Goal: Find specific page/section: Find specific page/section

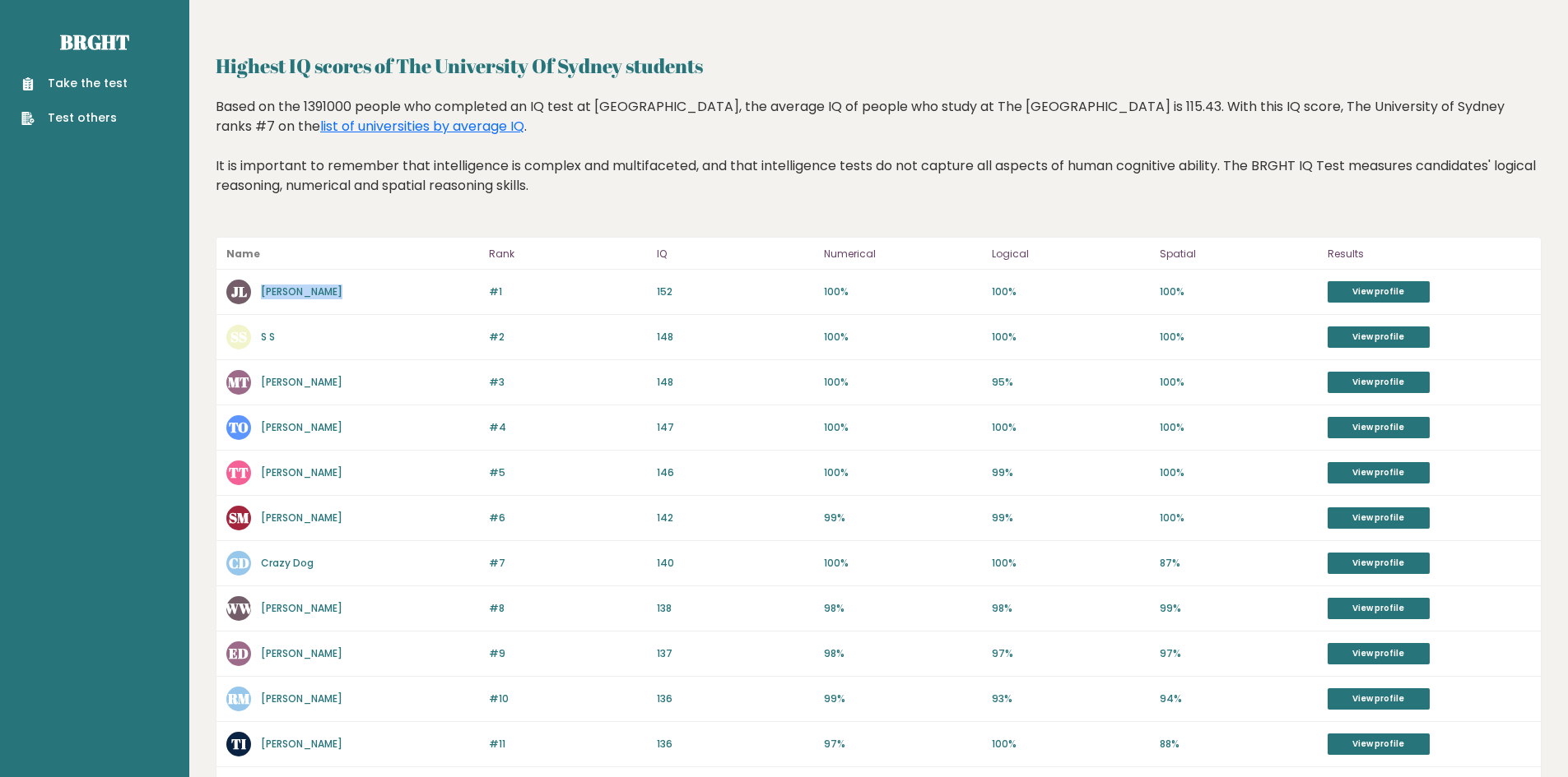
drag, startPoint x: 355, startPoint y: 286, endPoint x: 263, endPoint y: 285, distance: 92.0
click at [263, 285] on div "JL James Leeming" at bounding box center [353, 291] width 253 height 24
copy link "[PERSON_NAME]"
click at [1372, 300] on link "View profile" at bounding box center [1378, 291] width 102 height 21
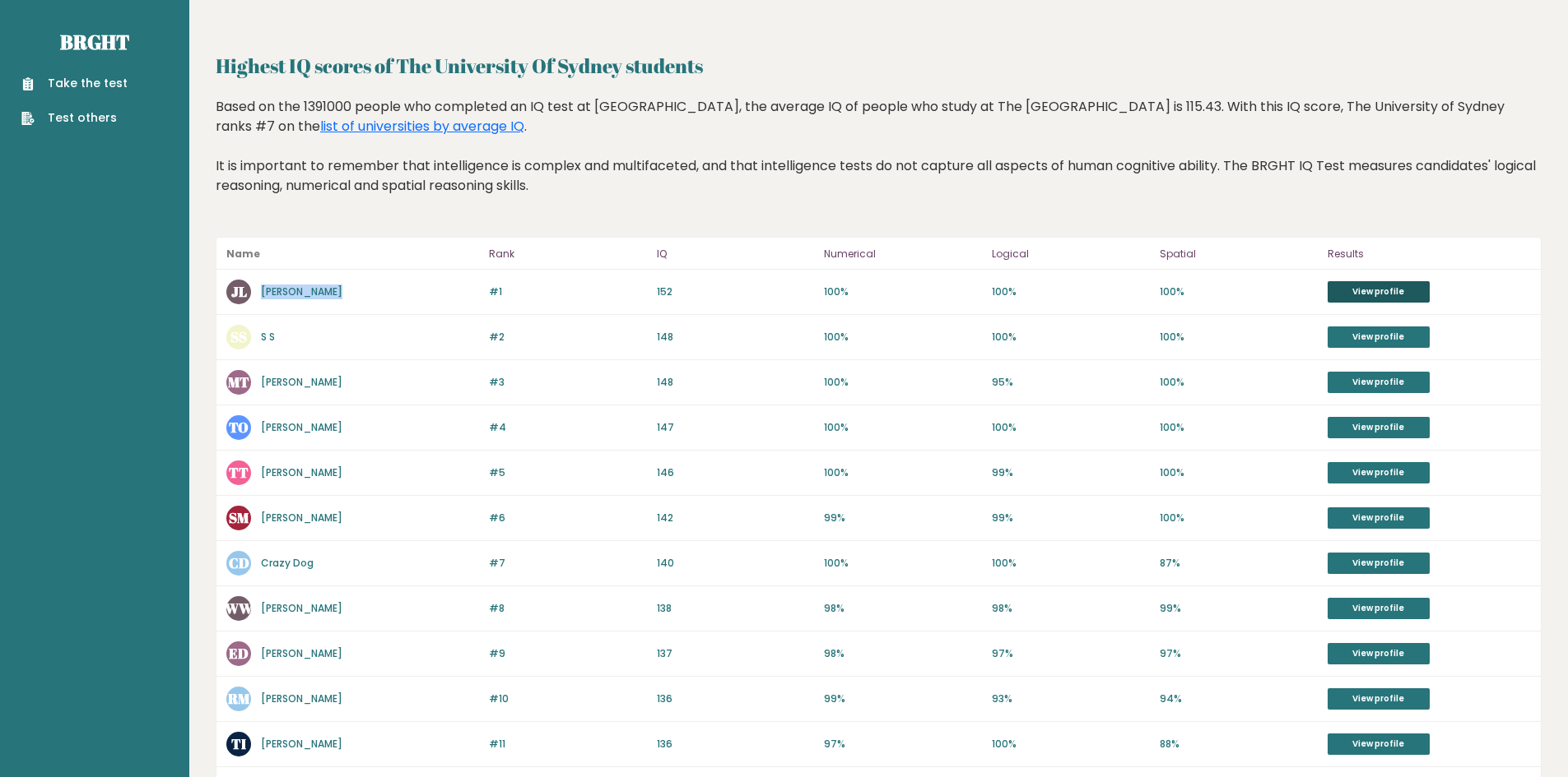
click at [1371, 283] on link "View profile" at bounding box center [1378, 291] width 102 height 21
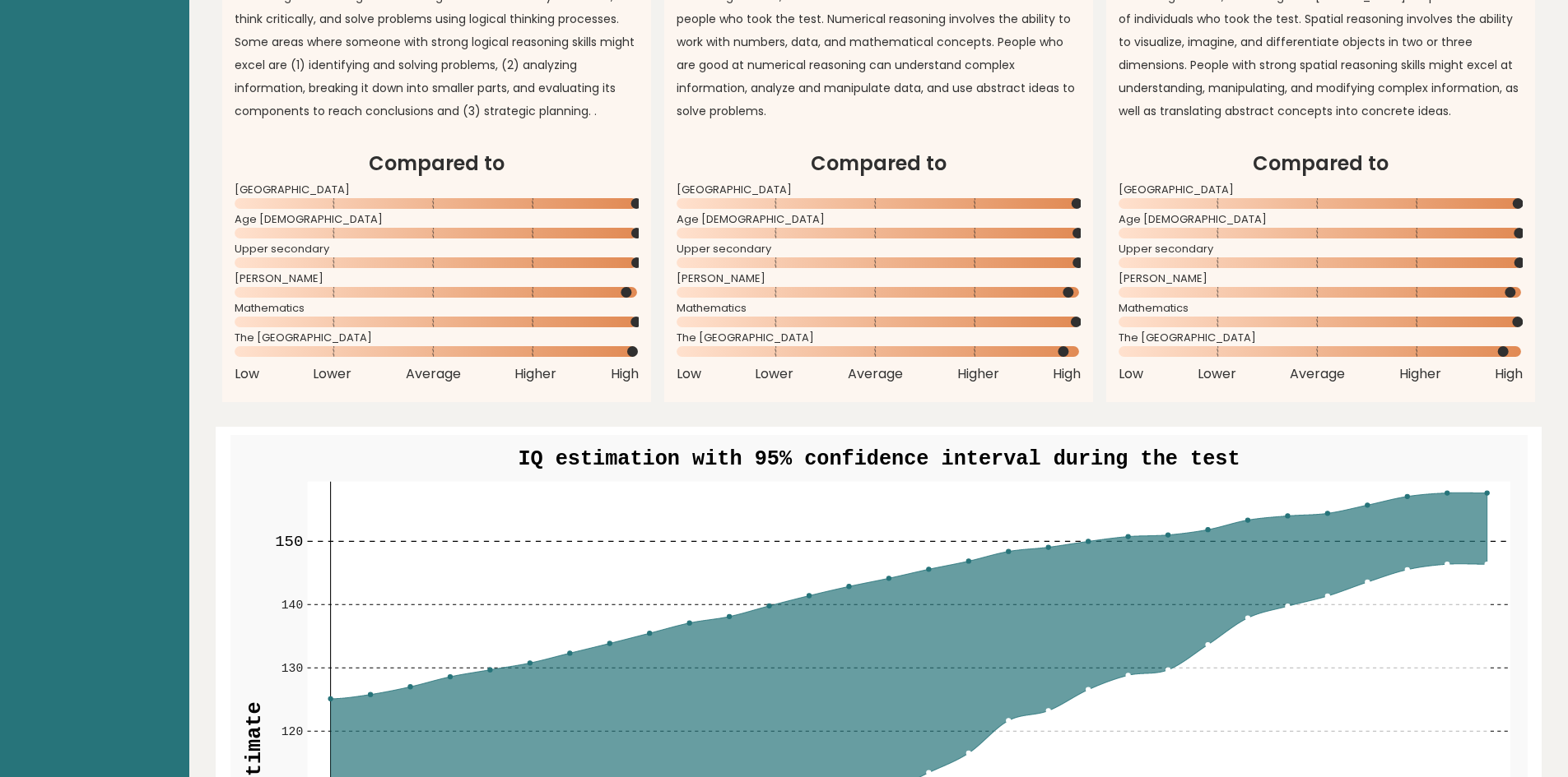
scroll to position [1481, 0]
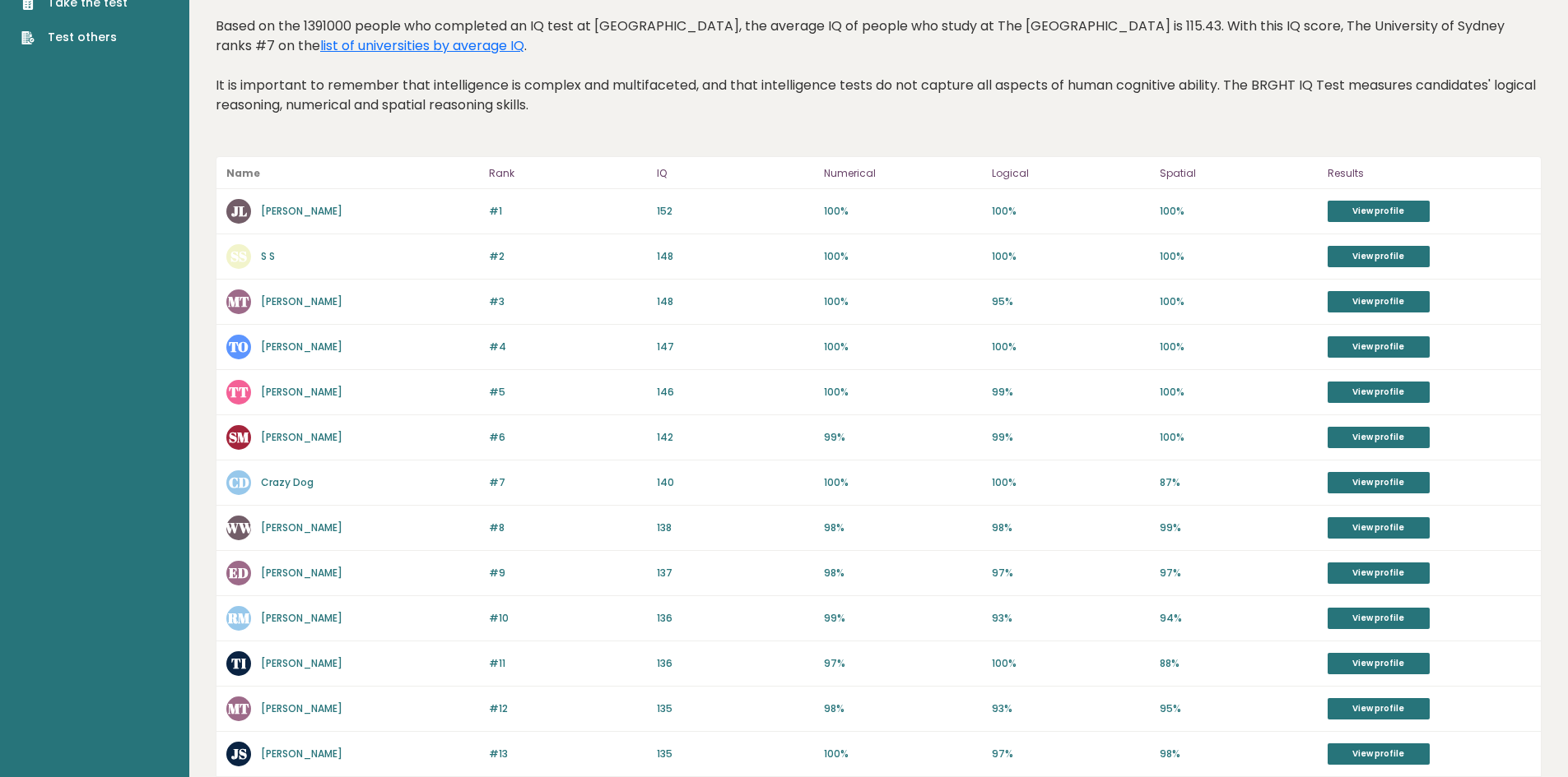
scroll to position [82, 0]
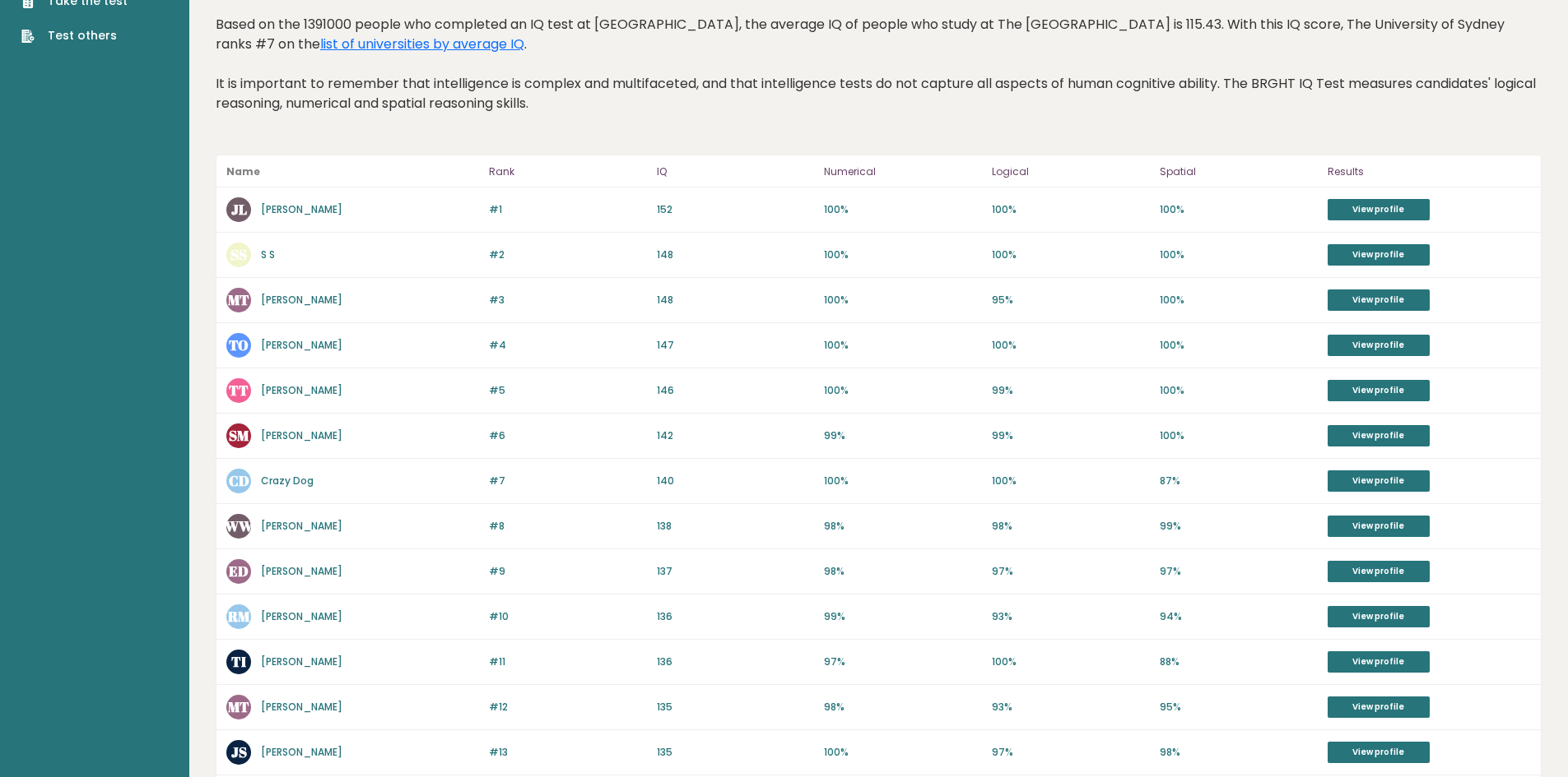
drag, startPoint x: 375, startPoint y: 623, endPoint x: 253, endPoint y: 626, distance: 122.0
click at [253, 626] on div "RM Rohan Malik" at bounding box center [353, 616] width 253 height 24
copy div "Rohan Malik"
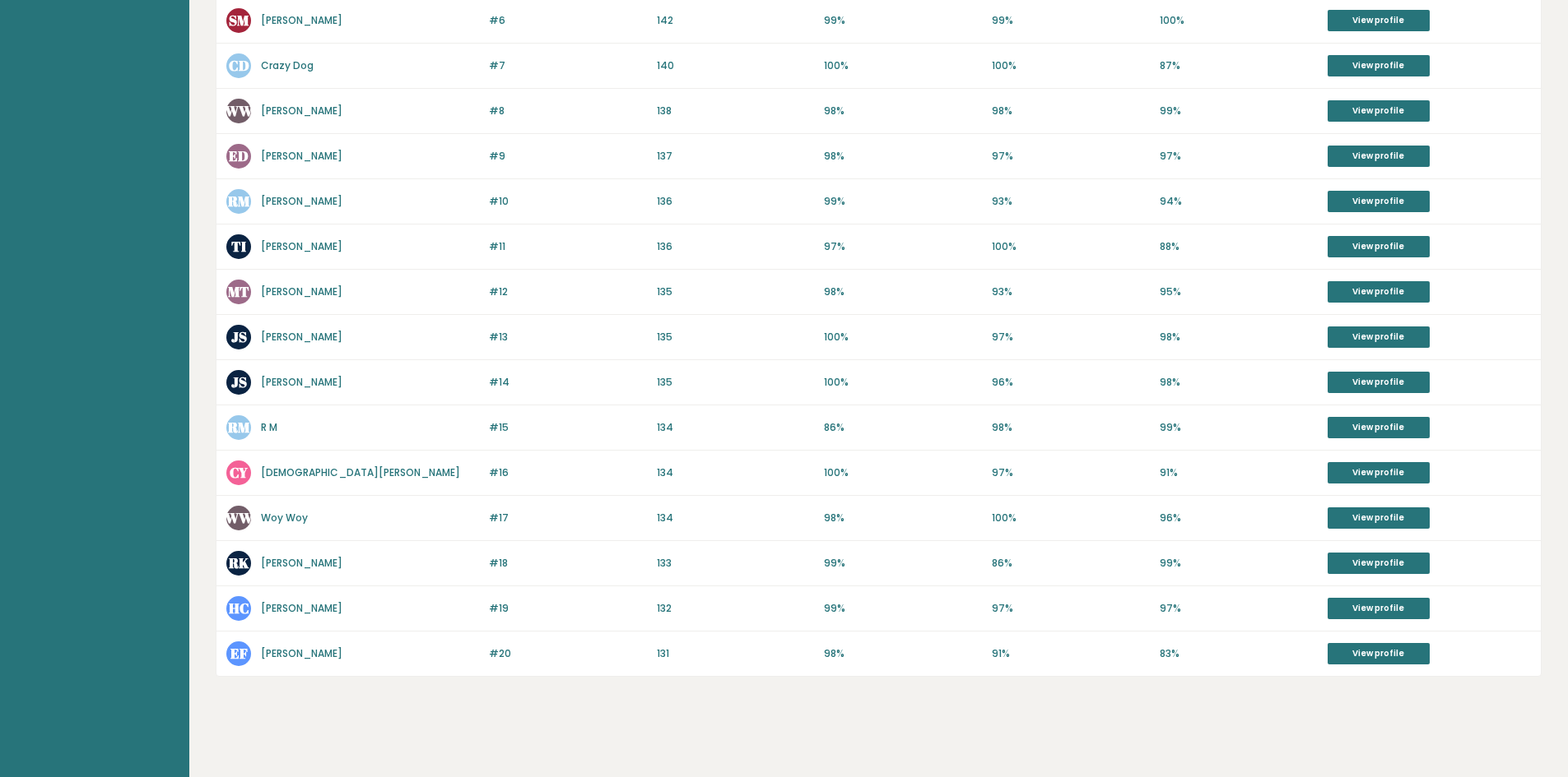
scroll to position [503, 0]
